Goal: Task Accomplishment & Management: Complete application form

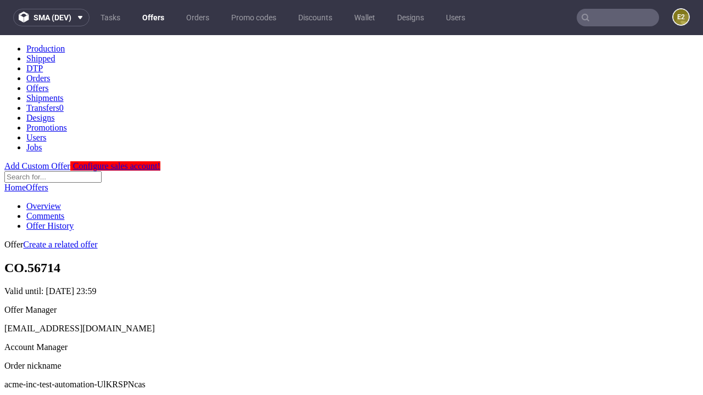
scroll to position [109, 0]
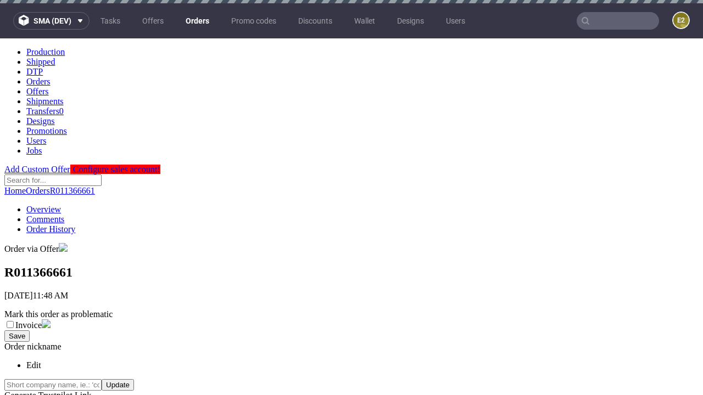
scroll to position [249, 0]
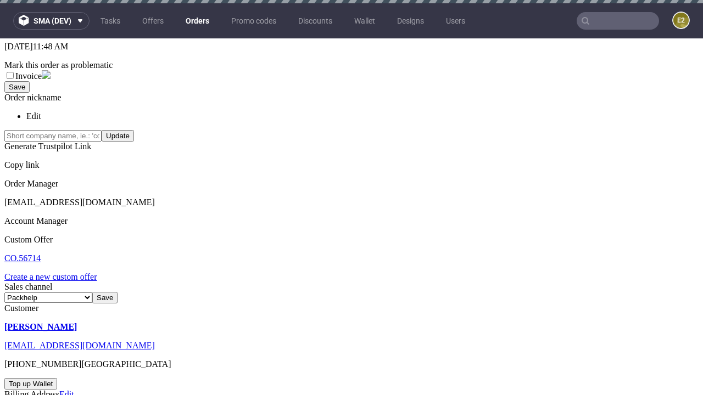
click at [56, 272] on link "Create a new custom offer" at bounding box center [50, 276] width 93 height 9
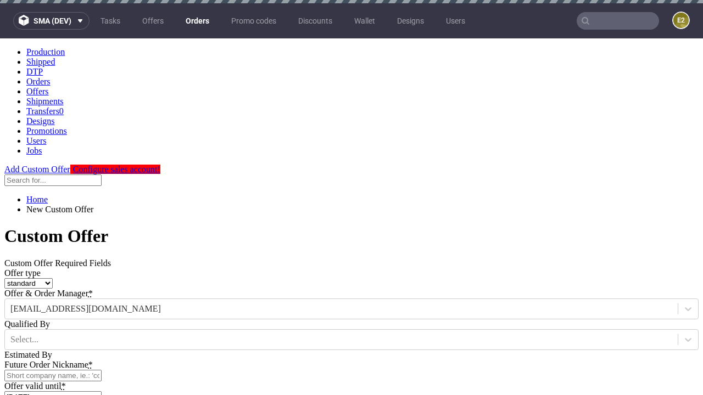
scroll to position [0, 0]
type input "acme-inc-test-automation-UlKRSPNcas"
type input "[DATE]"
type input "[EMAIL_ADDRESS][DOMAIN_NAME]"
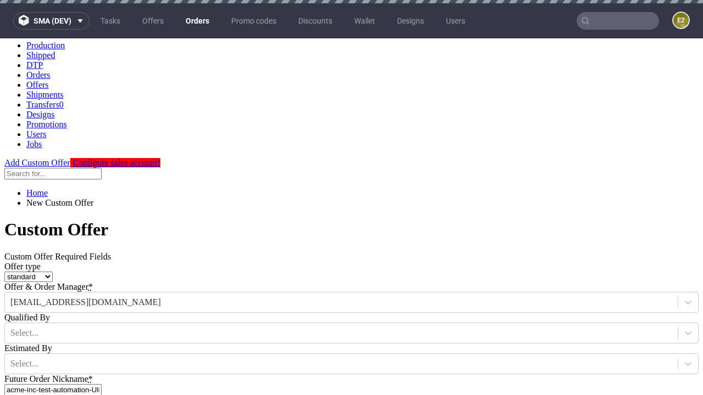
select select "gb"
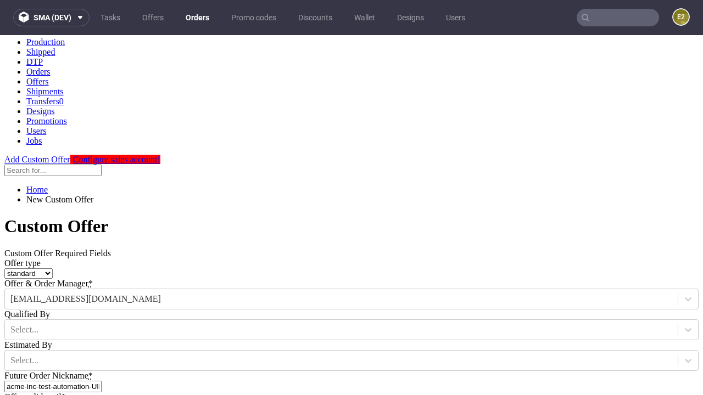
type input "[EMAIL_ADDRESS][DOMAIN_NAME]"
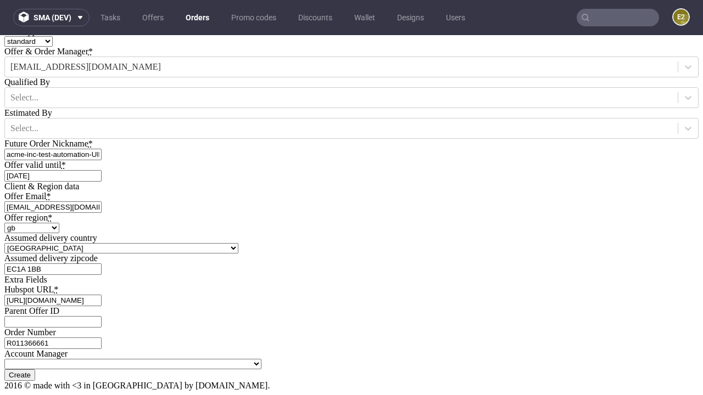
type input "[URL][DOMAIN_NAME]"
click at [35, 369] on input "Create" at bounding box center [19, 375] width 31 height 12
type input "Please wait..."
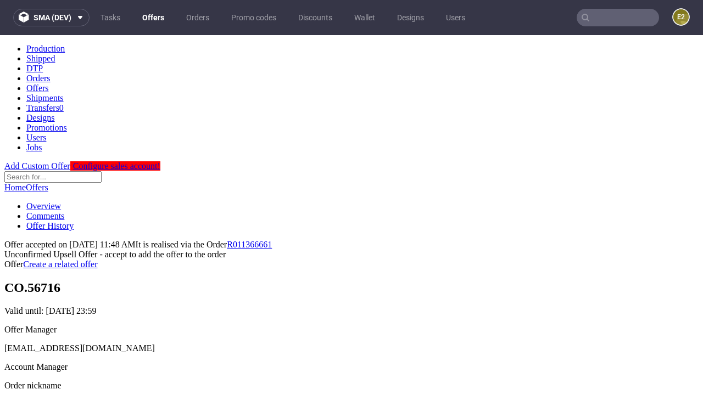
scroll to position [169, 0]
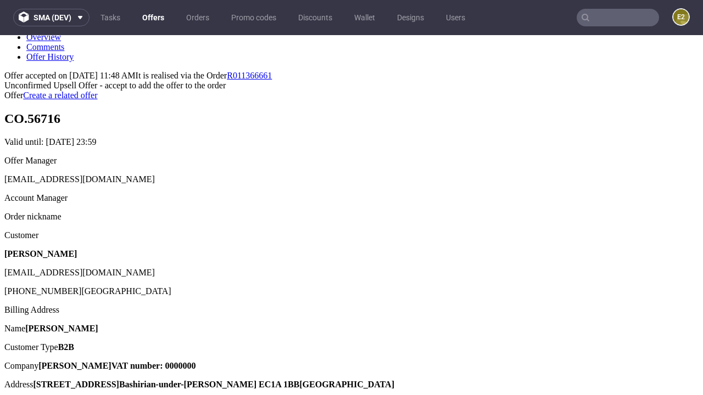
type input "In progress..."
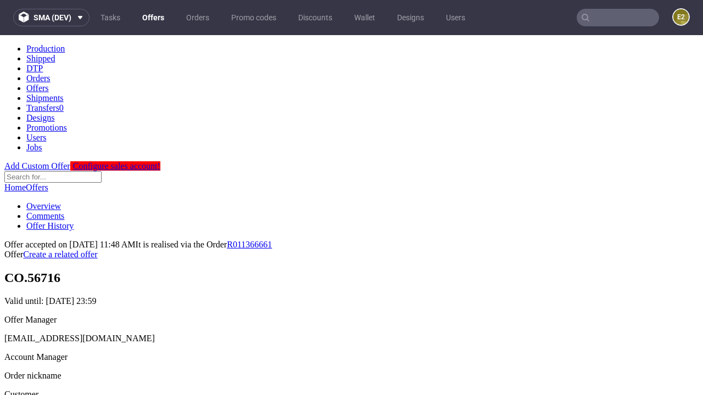
scroll to position [0, 0]
